Goal: Information Seeking & Learning: Learn about a topic

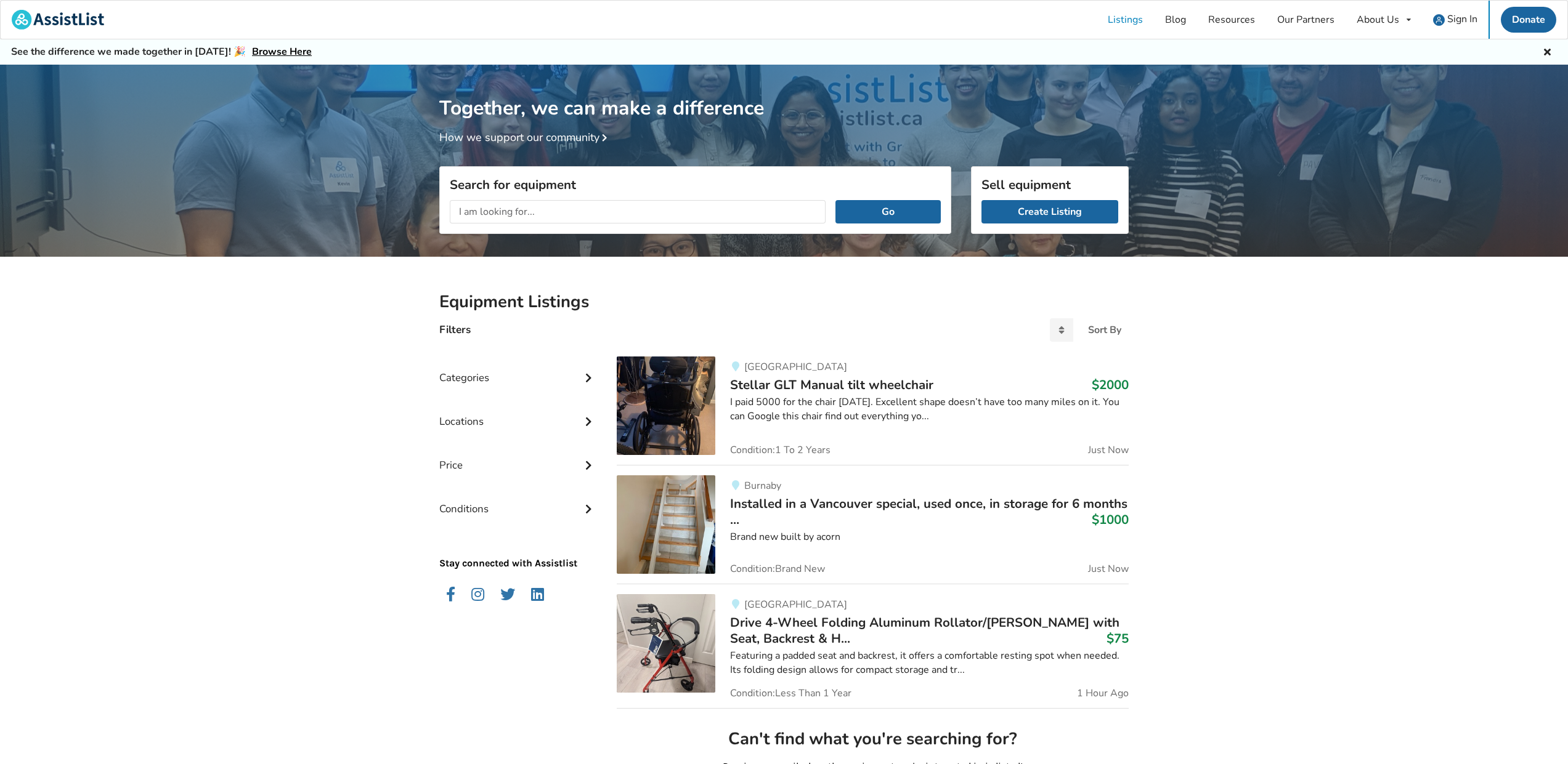
click at [456, 374] on div "Categories" at bounding box center [517, 369] width 157 height 43
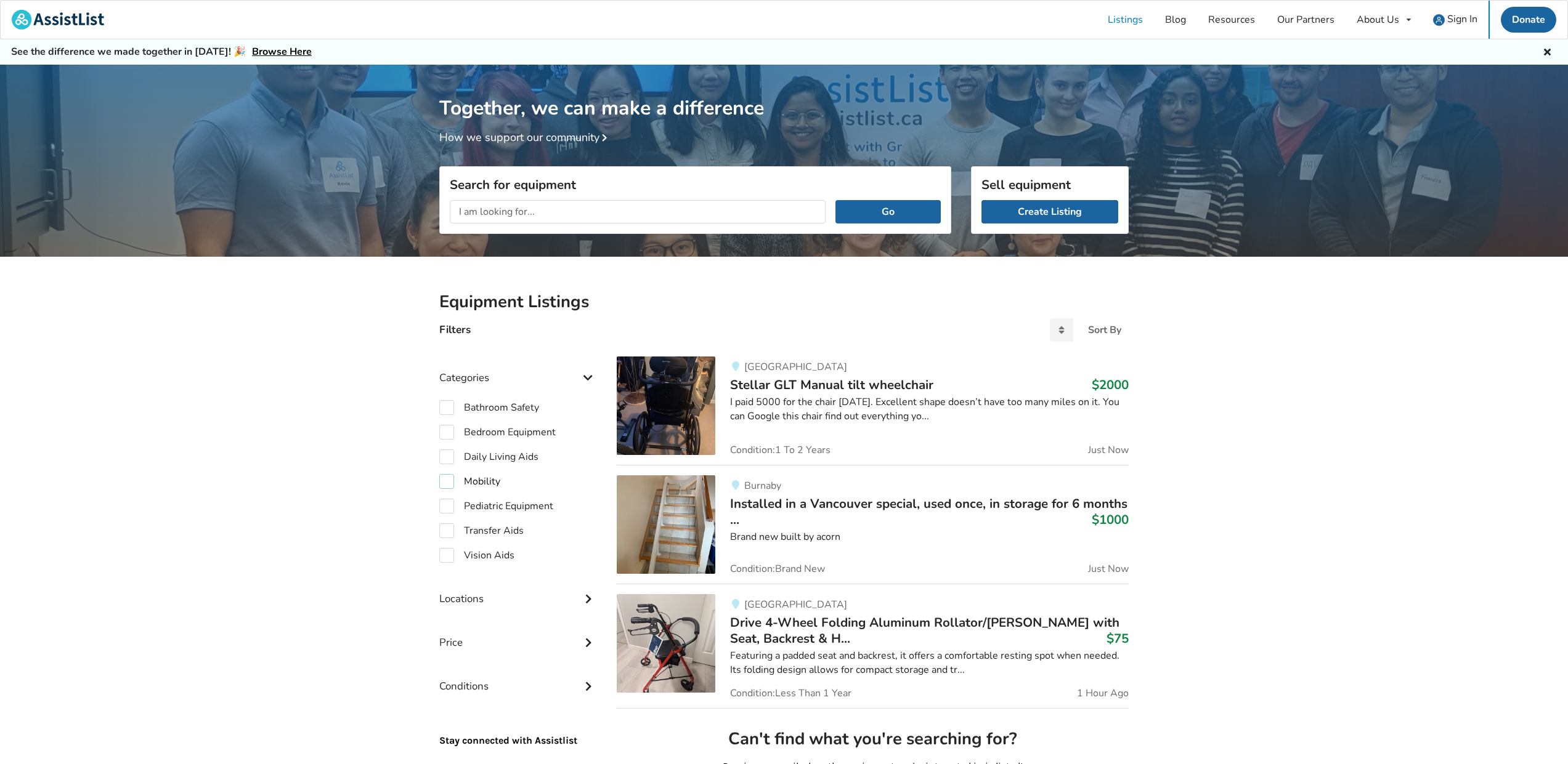
click at [443, 479] on label "Mobility" at bounding box center [469, 482] width 61 height 15
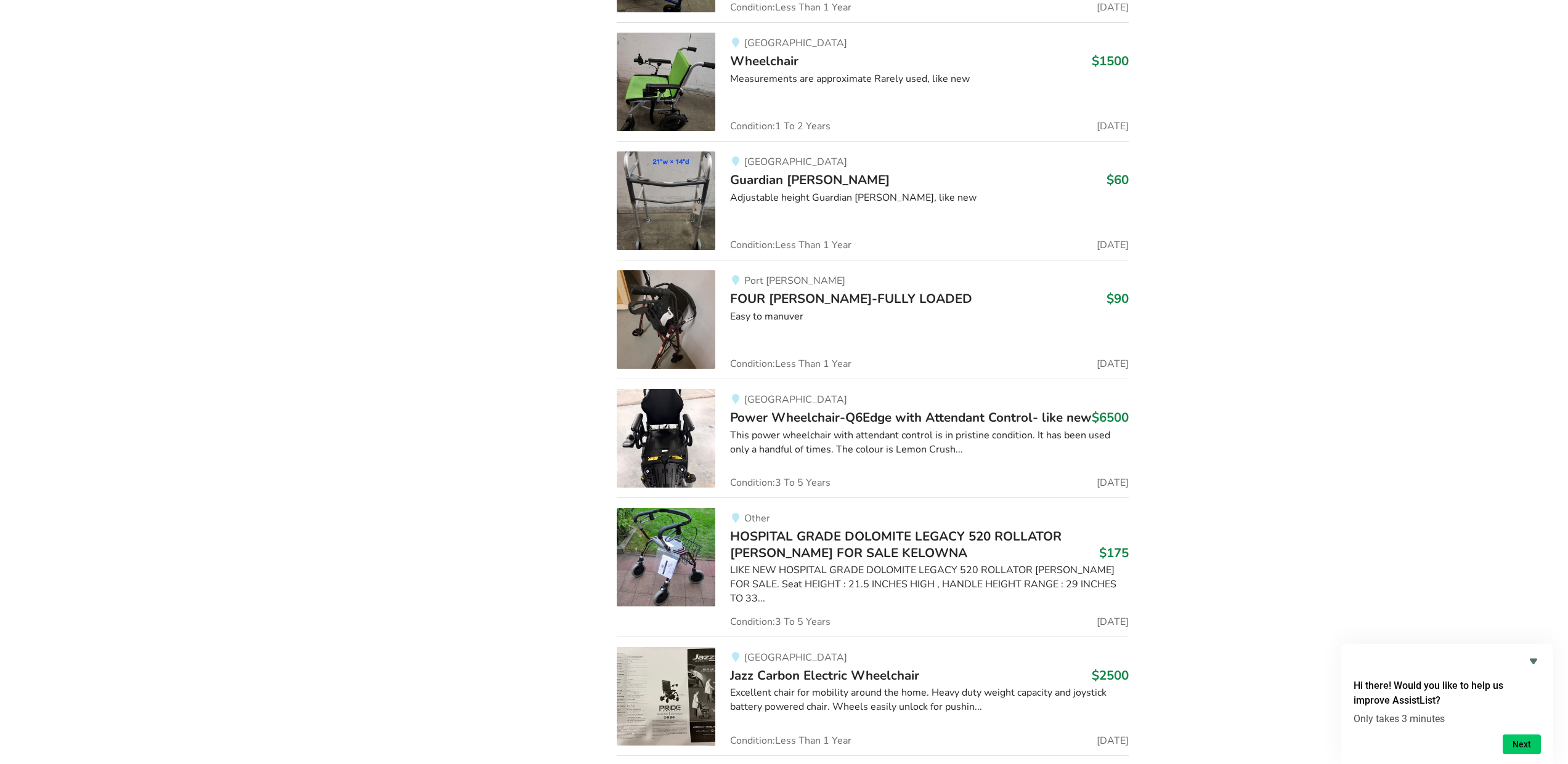
scroll to position [4621, 0]
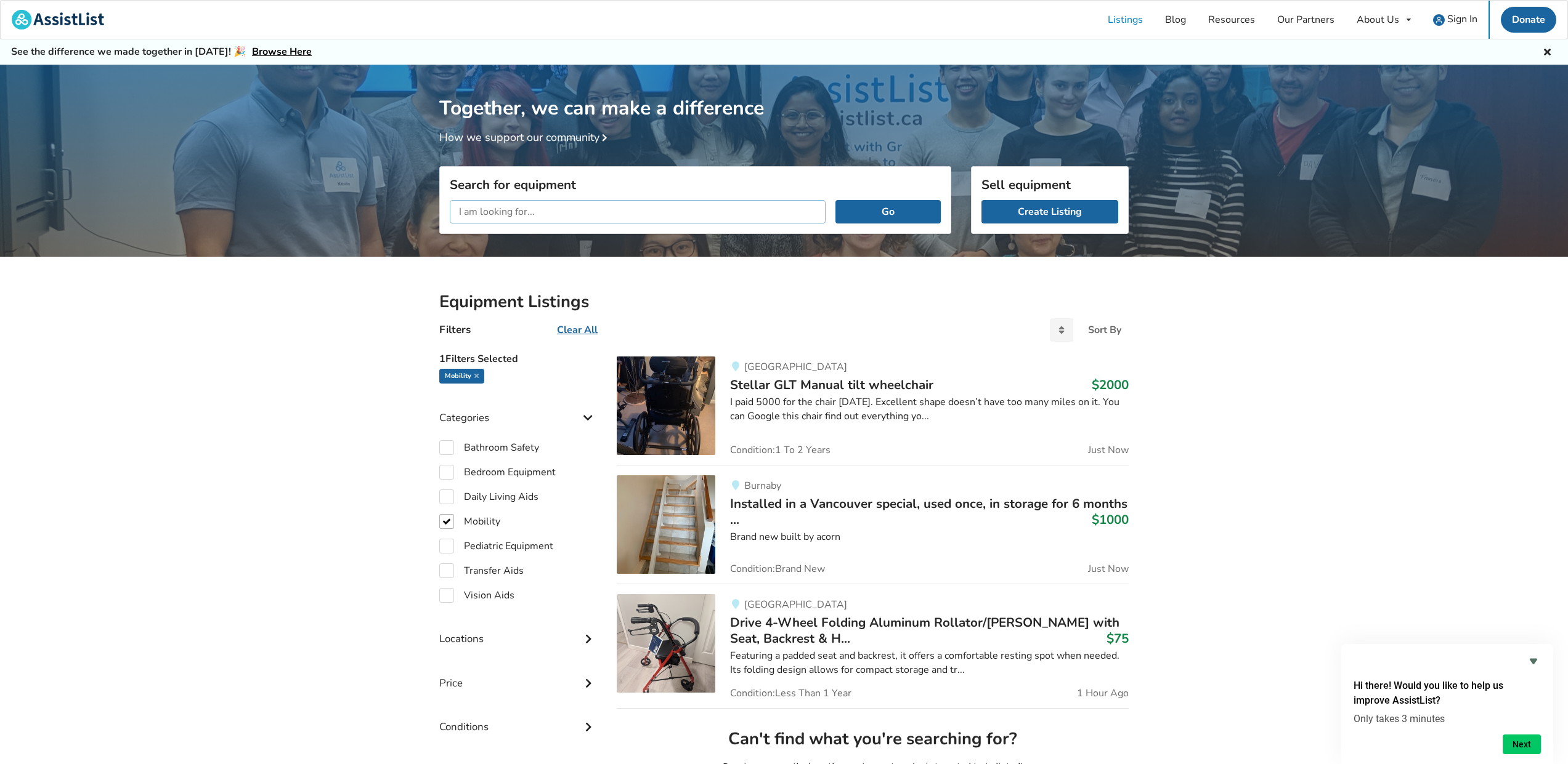
click at [546, 212] on input "text" at bounding box center [637, 211] width 375 height 23
click at [450, 525] on label "Mobility" at bounding box center [469, 522] width 61 height 15
checkbox input "false"
click at [447, 529] on label "Transfer Aids" at bounding box center [481, 530] width 84 height 15
checkbox input "true"
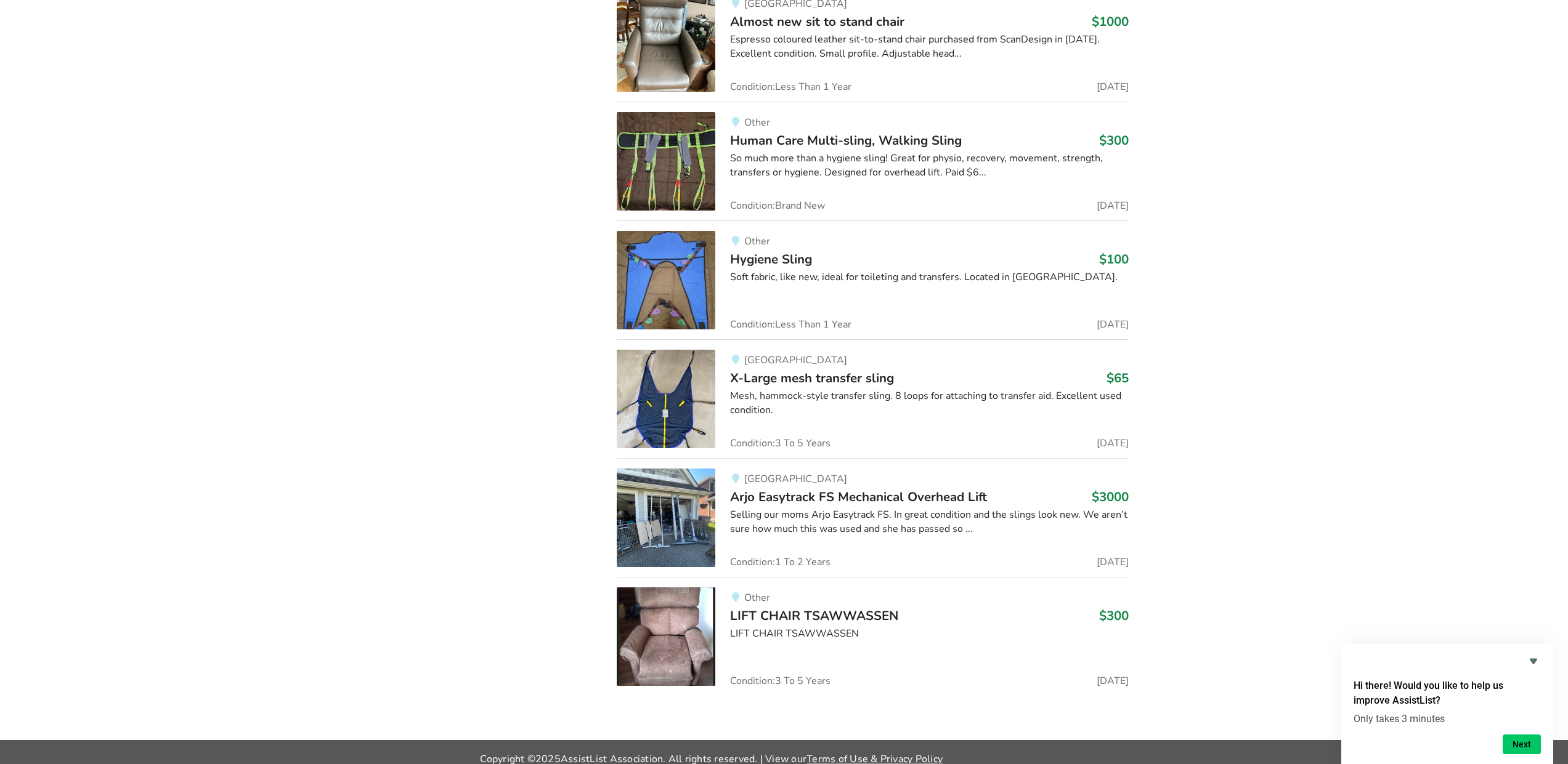
scroll to position [4621, 0]
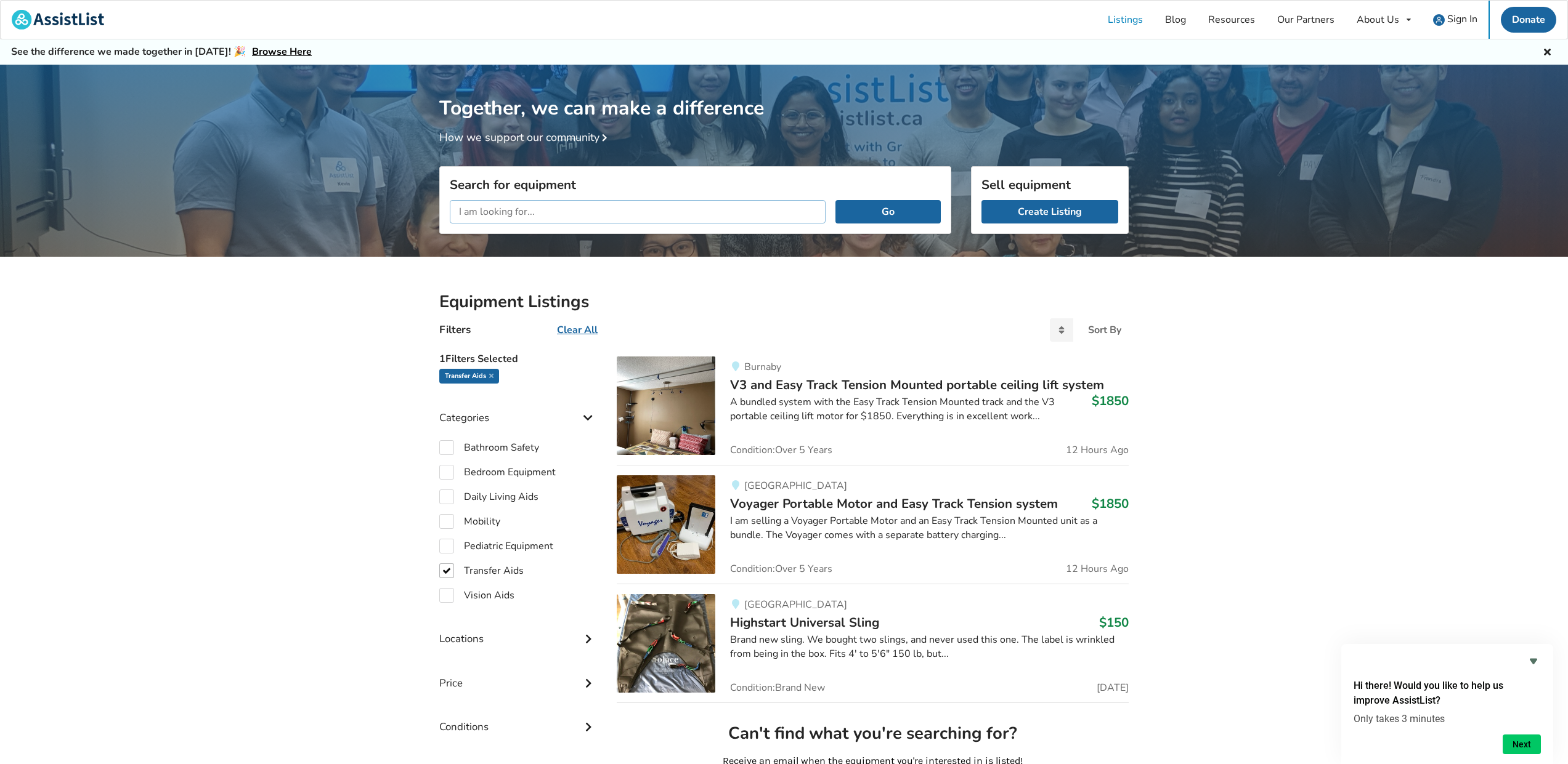
click at [547, 211] on input "text" at bounding box center [637, 211] width 375 height 23
click at [876, 213] on button "Go" at bounding box center [887, 211] width 105 height 23
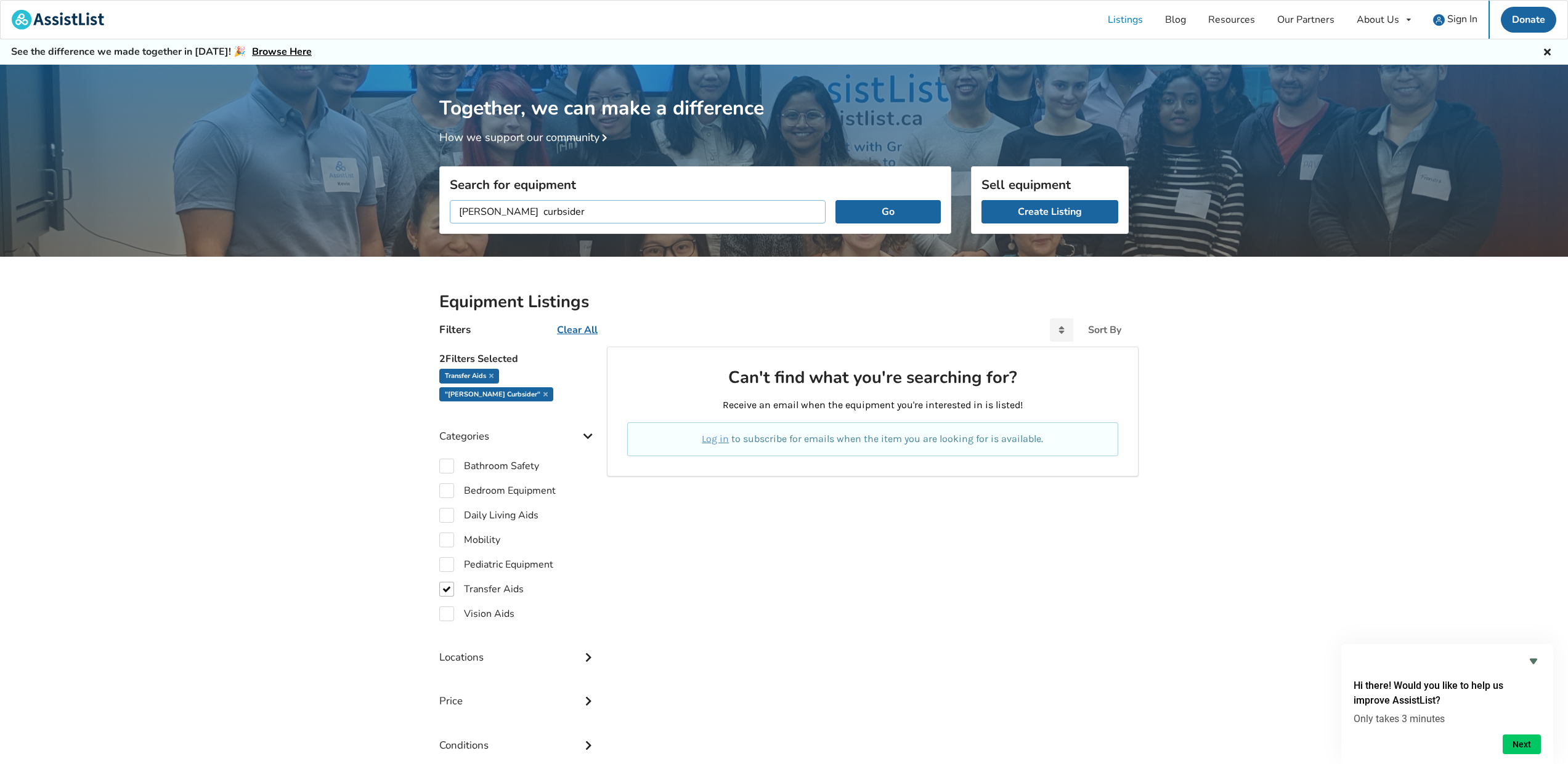
click at [578, 216] on input "[PERSON_NAME] curbsider" at bounding box center [637, 211] width 375 height 23
type input "[PERSON_NAME]"
click at [913, 210] on button "Go" at bounding box center [887, 211] width 105 height 23
click at [448, 572] on label "Transfer Aids" at bounding box center [481, 570] width 84 height 15
checkbox input "false"
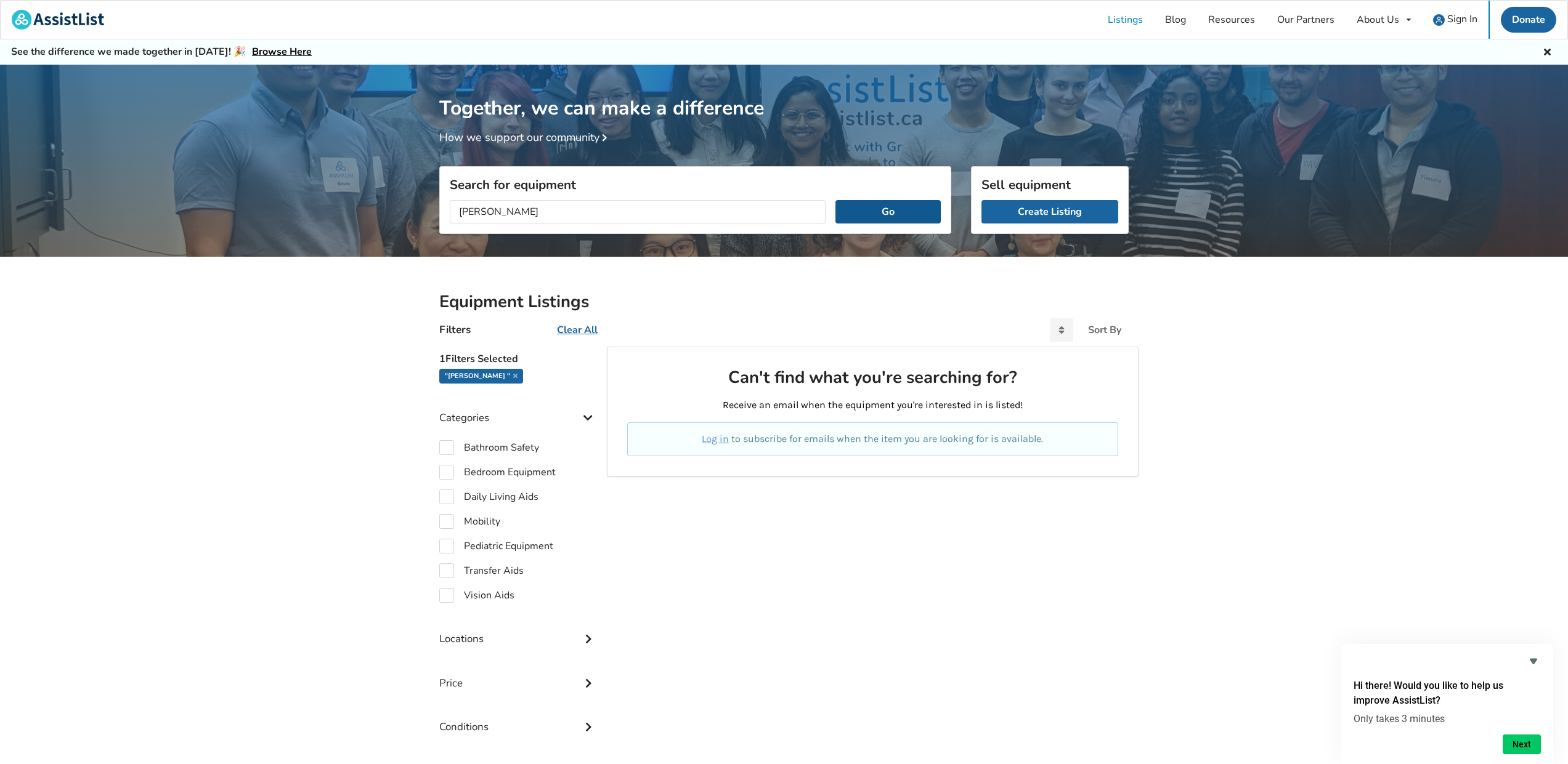
click at [894, 212] on button "Go" at bounding box center [887, 211] width 105 height 23
click at [449, 470] on label "Bedroom Equipment" at bounding box center [497, 472] width 116 height 15
click at [449, 483] on label "Bedroom Equipment" at bounding box center [497, 490] width 116 height 15
click at [513, 373] on icon at bounding box center [515, 375] width 4 height 6
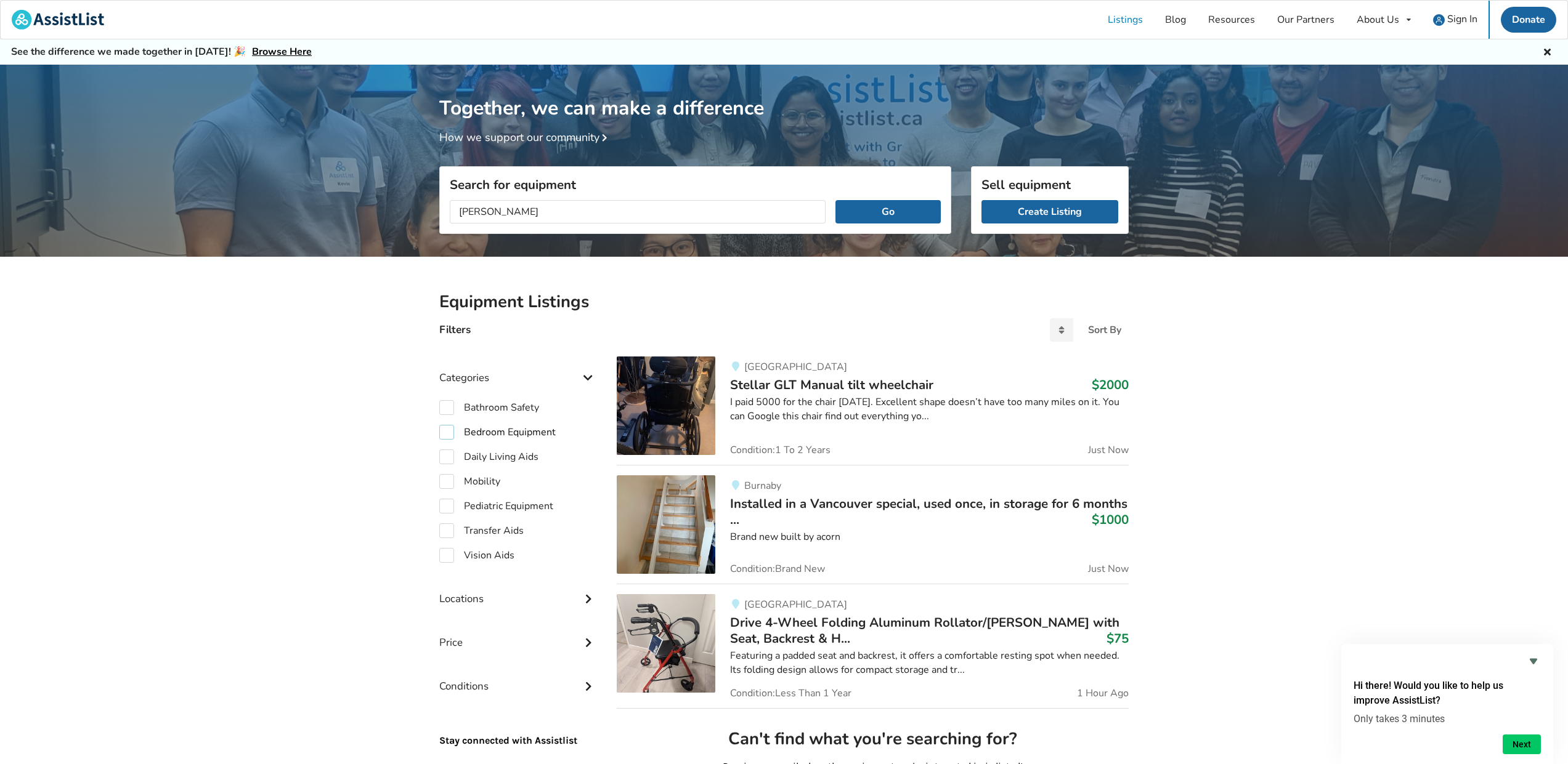
click at [449, 430] on label "Bedroom Equipment" at bounding box center [497, 432] width 116 height 15
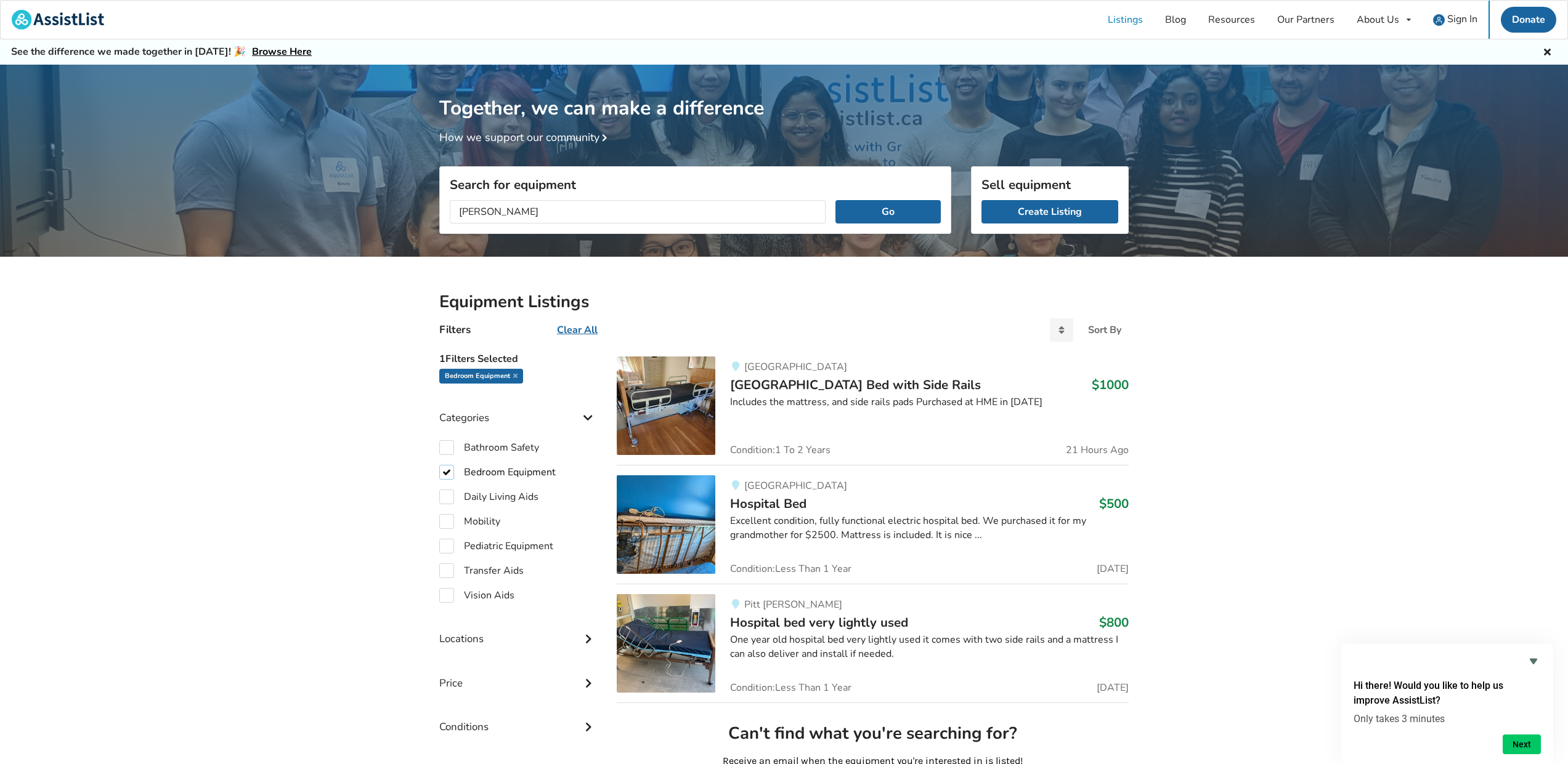
click at [448, 470] on label "Bedroom Equipment" at bounding box center [497, 472] width 116 height 15
checkbox input "false"
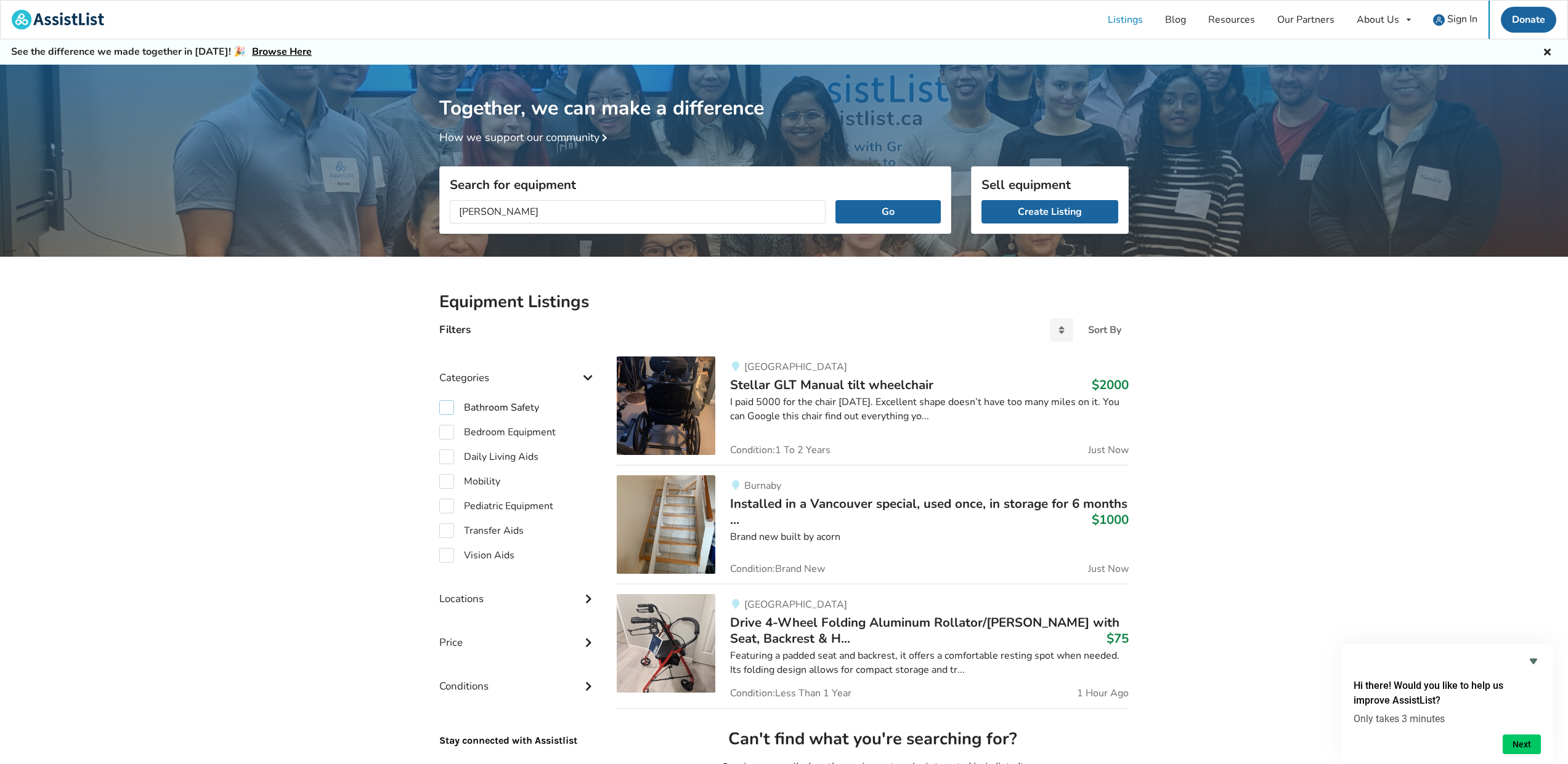
click at [446, 407] on label "Bathroom Safety" at bounding box center [488, 408] width 100 height 15
checkbox input "true"
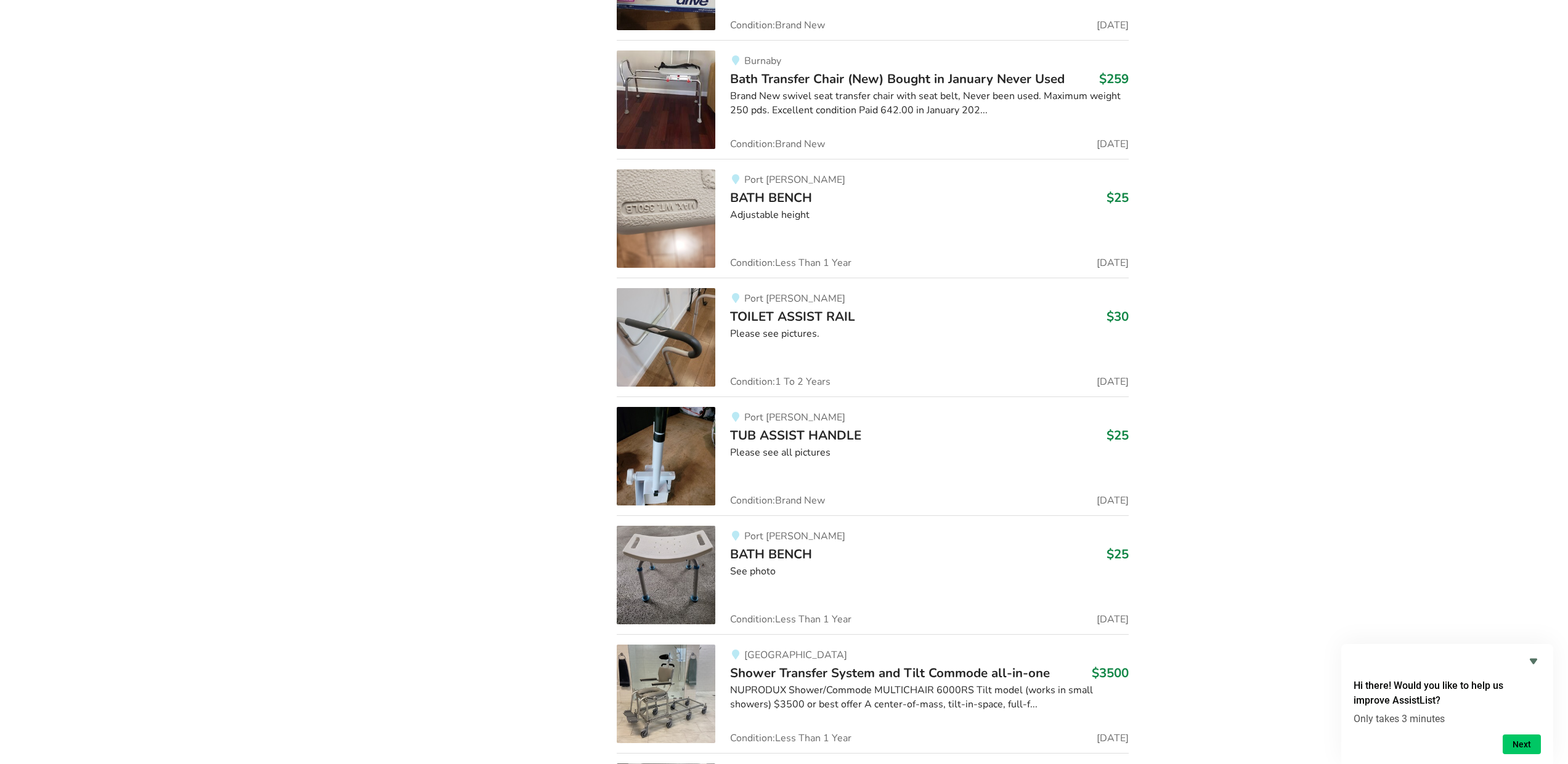
scroll to position [2470, 0]
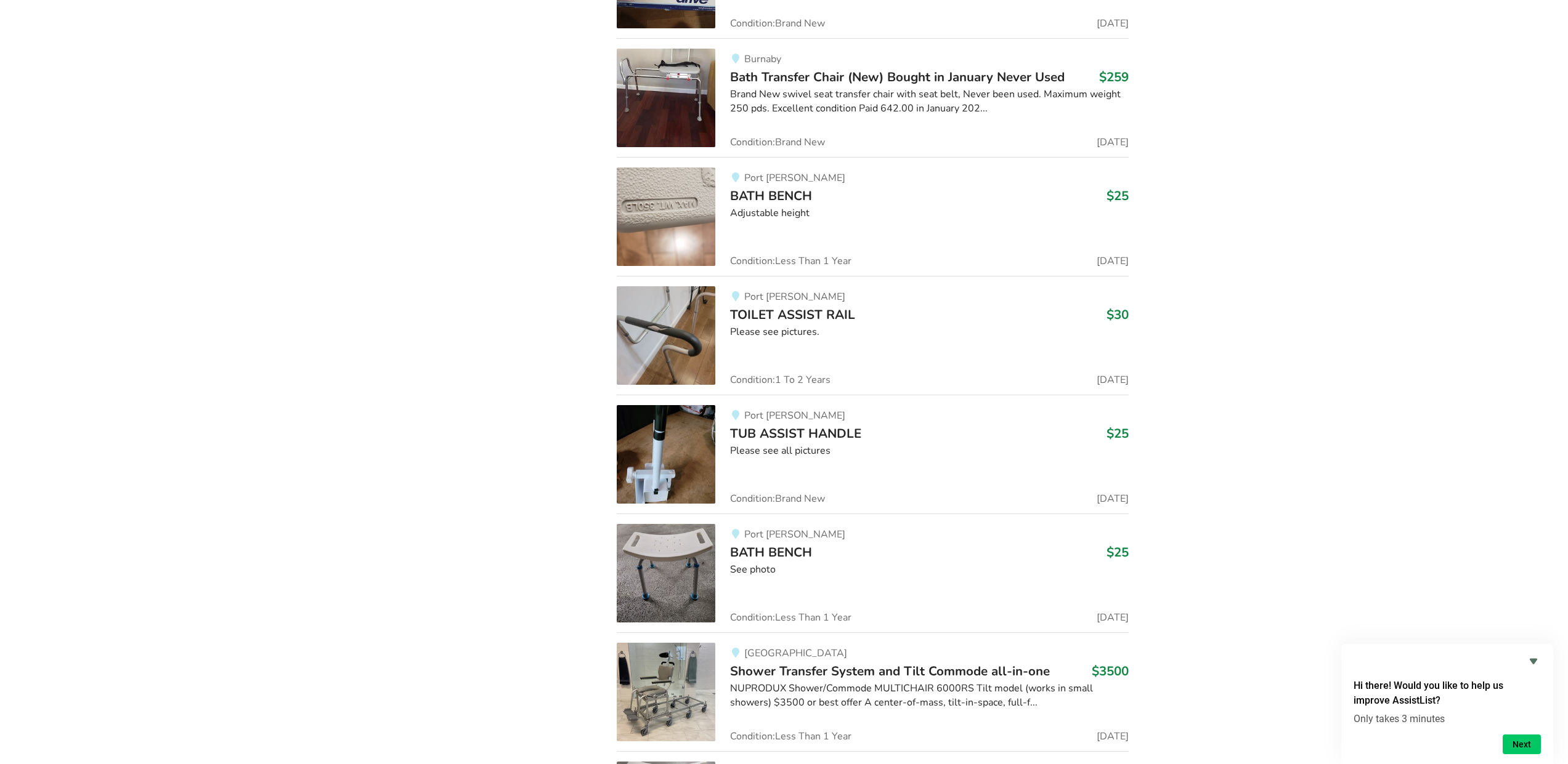
click at [680, 335] on img at bounding box center [665, 335] width 98 height 98
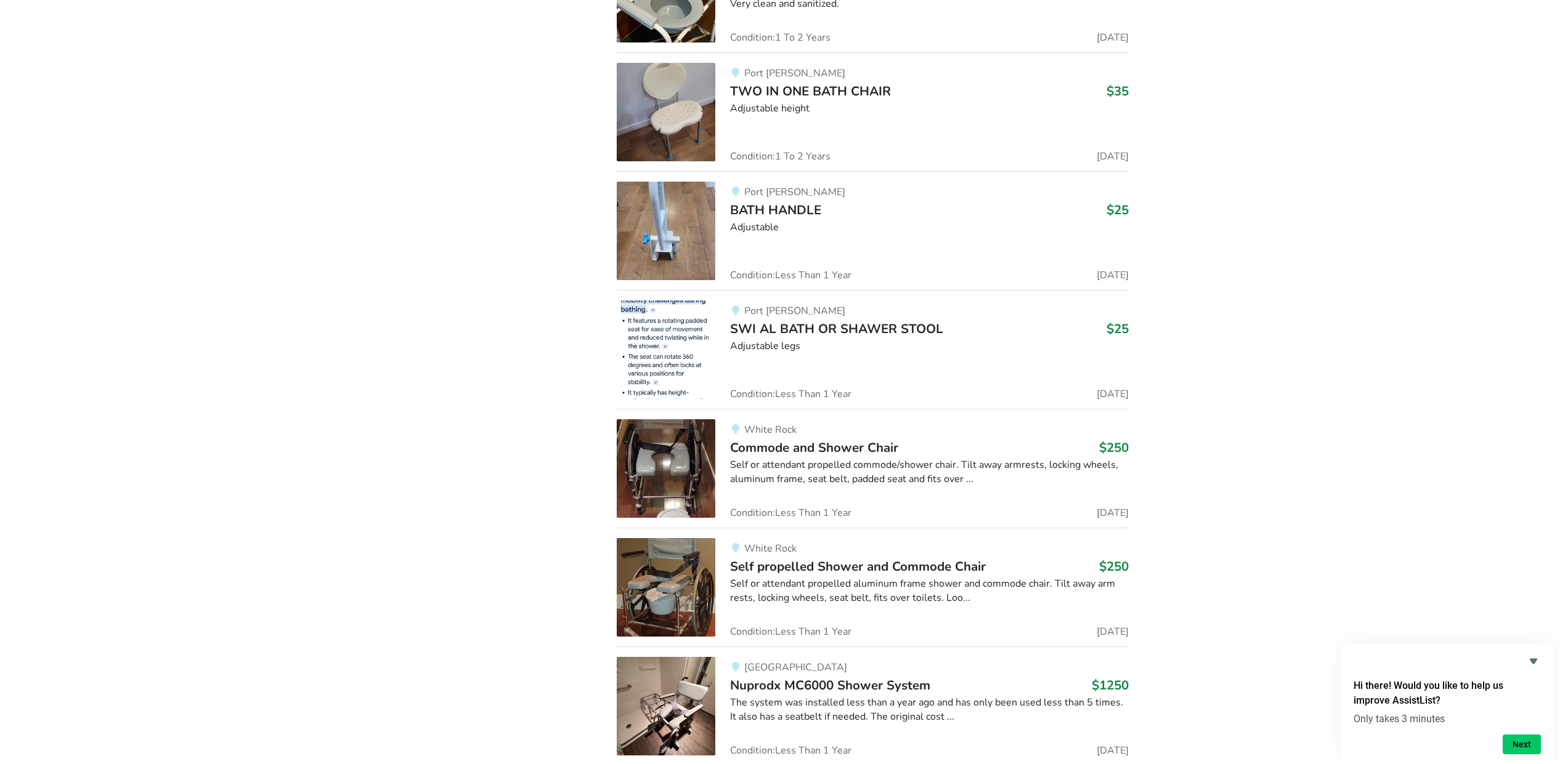
scroll to position [3893, 0]
click at [671, 242] on img at bounding box center [665, 229] width 98 height 98
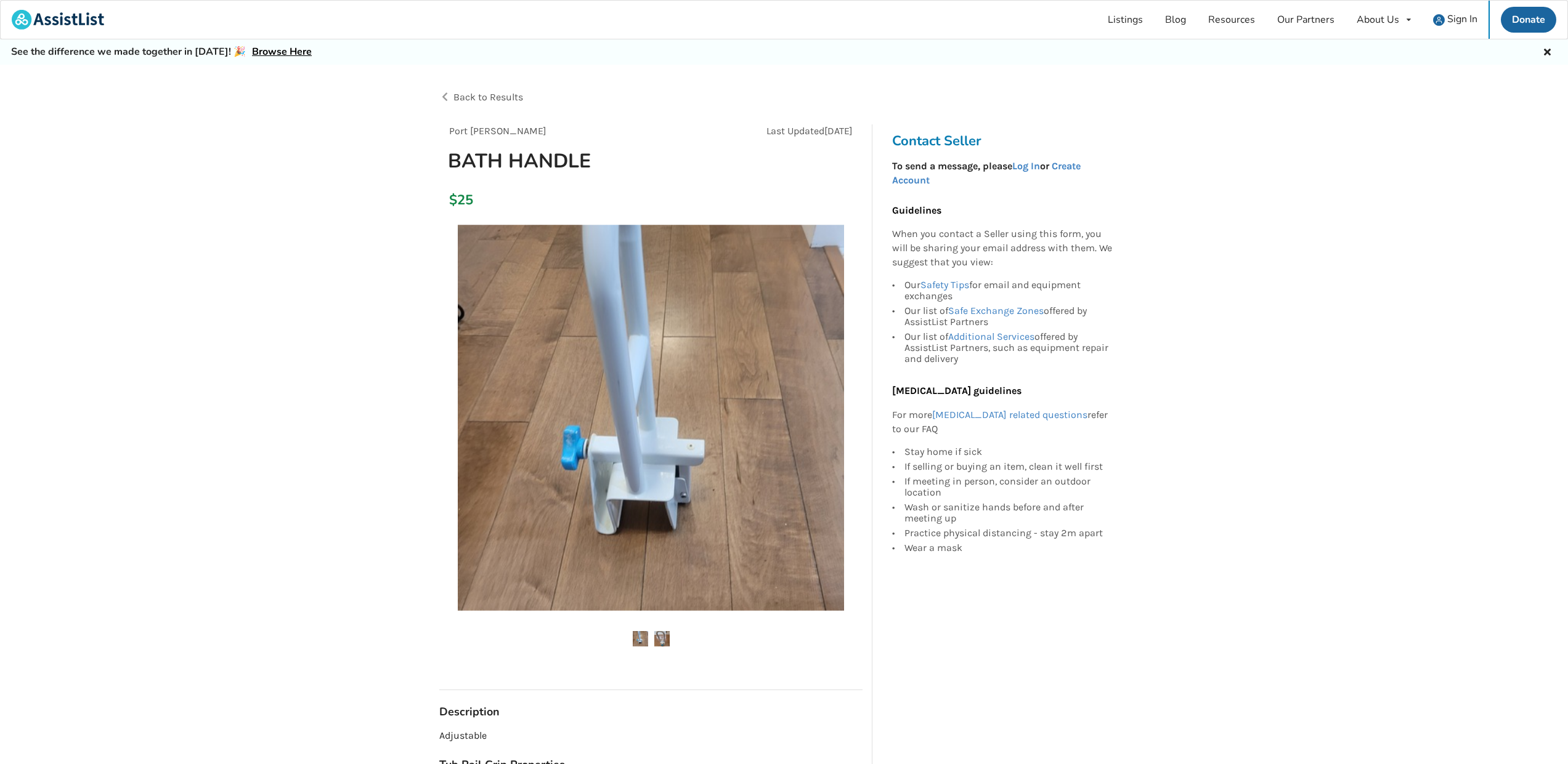
click at [655, 634] on img at bounding box center [662, 639] width 16 height 16
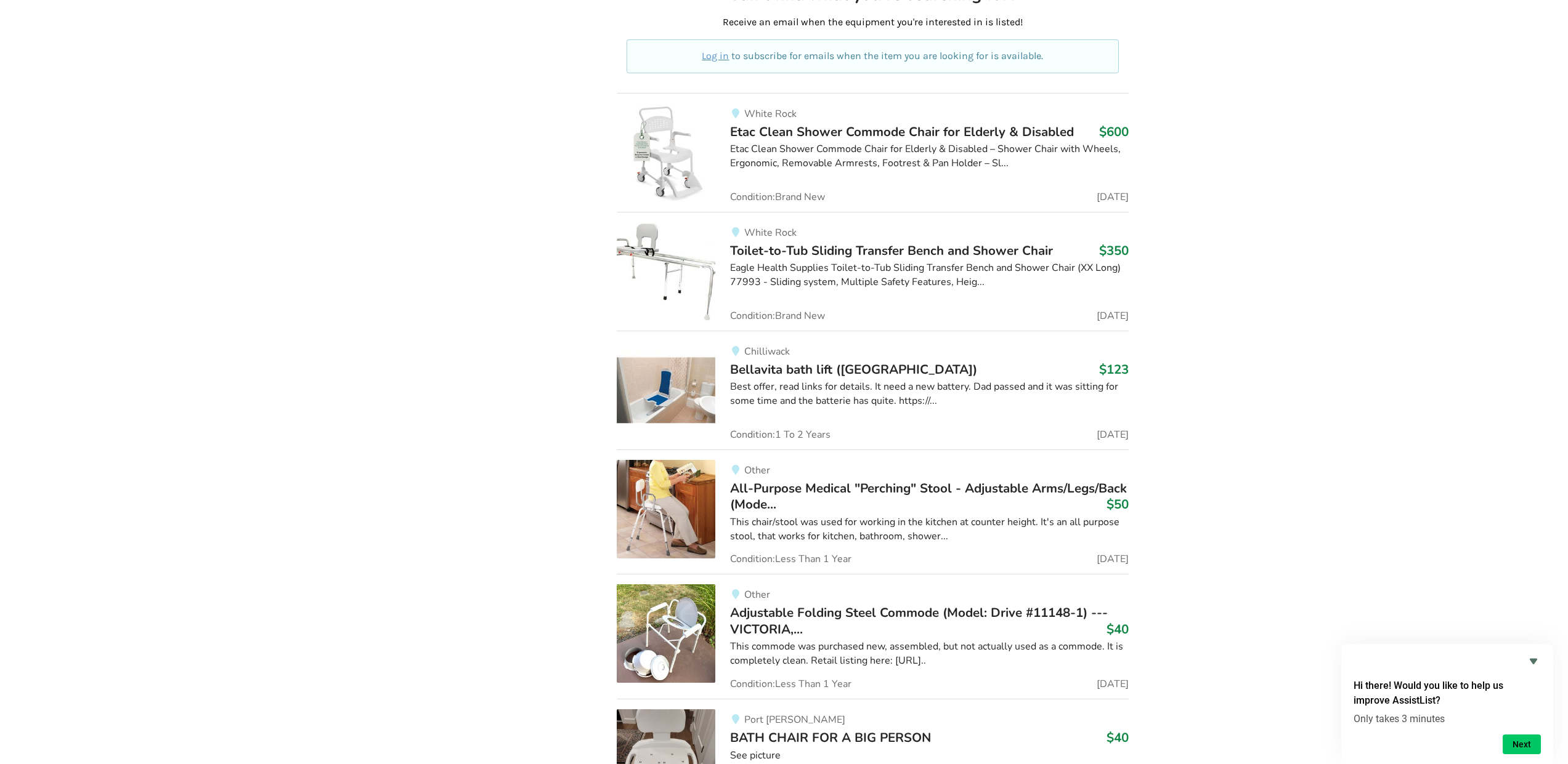
scroll to position [9375, 0]
